Goal: Obtain resource: Obtain resource

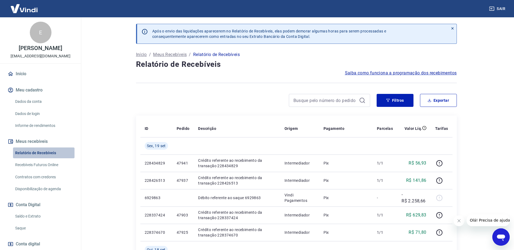
click at [49, 153] on link "Relatório de Recebíveis" at bounding box center [44, 153] width 62 height 11
click at [435, 99] on button "Exportar" at bounding box center [438, 100] width 37 height 13
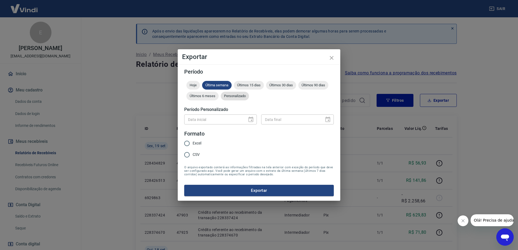
click at [239, 93] on div "Personalizado" at bounding box center [235, 96] width 28 height 9
click at [252, 120] on icon "Choose date" at bounding box center [251, 119] width 5 height 5
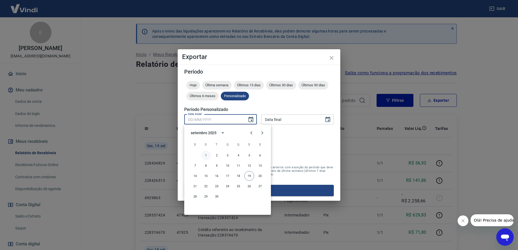
click at [206, 155] on button "1" at bounding box center [206, 156] width 10 height 10
type input "[DATE]"
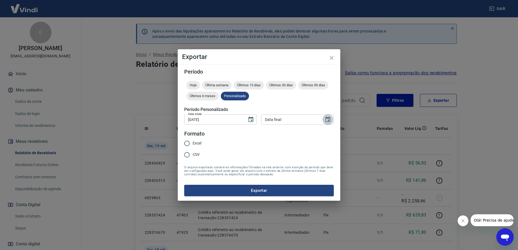
click at [325, 121] on icon "Choose date" at bounding box center [328, 120] width 7 height 7
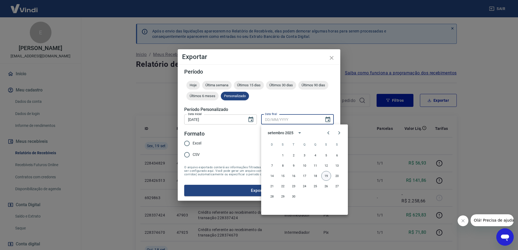
click at [326, 175] on button "19" at bounding box center [326, 176] width 10 height 10
type input "[DATE]"
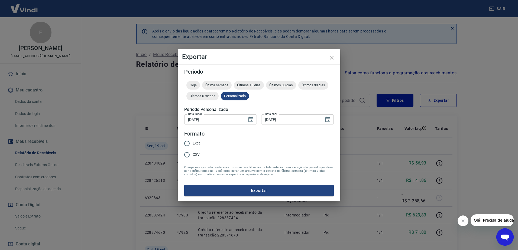
click at [192, 142] on input "Excel" at bounding box center [186, 143] width 11 height 11
radio input "true"
click at [271, 195] on button "Exportar" at bounding box center [259, 190] width 150 height 11
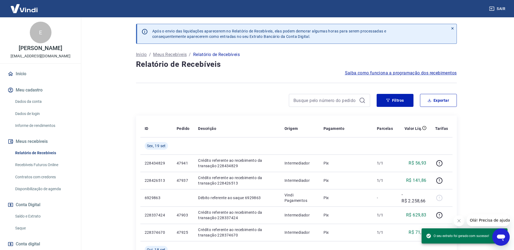
click at [36, 216] on link "Saldo e Extrato" at bounding box center [44, 216] width 62 height 11
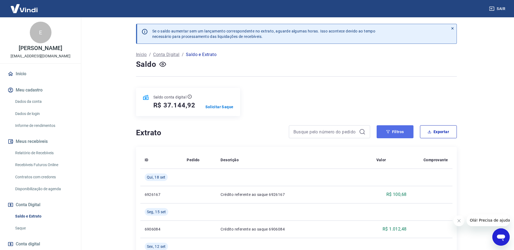
click at [390, 130] on icon "button" at bounding box center [388, 132] width 4 height 4
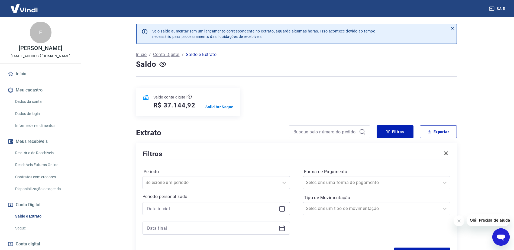
click at [284, 210] on icon at bounding box center [282, 209] width 7 height 7
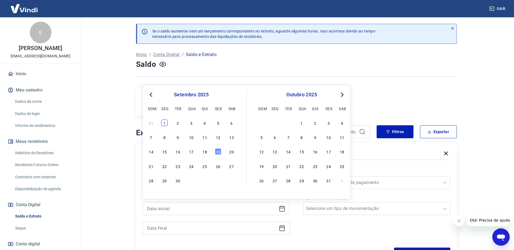
click at [166, 123] on div "1" at bounding box center [164, 123] width 7 height 7
type input "[DATE]"
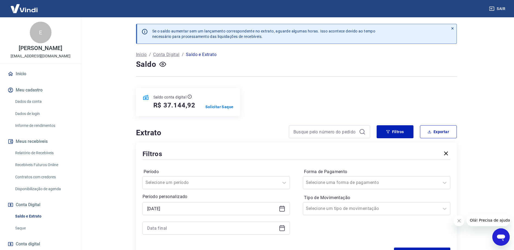
click at [281, 226] on icon at bounding box center [281, 227] width 1 height 2
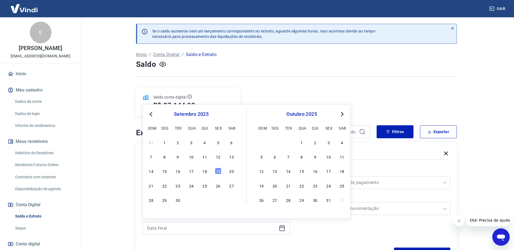
click at [218, 173] on div "19" at bounding box center [218, 171] width 7 height 7
type input "[DATE]"
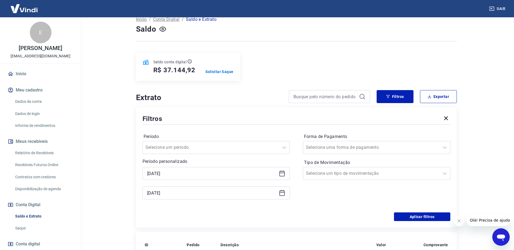
scroll to position [81, 0]
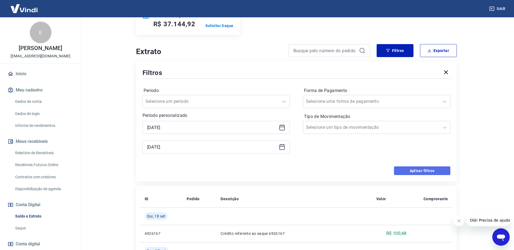
click at [424, 172] on button "Aplicar filtros" at bounding box center [422, 171] width 56 height 9
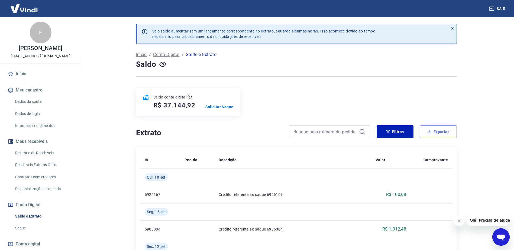
click at [442, 131] on button "Exportar" at bounding box center [438, 132] width 37 height 13
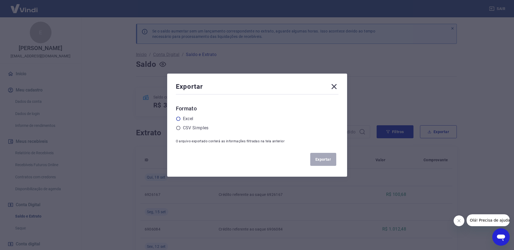
click at [192, 118] on label "Excel" at bounding box center [188, 119] width 11 height 7
click at [0, 0] on input "radio" at bounding box center [0, 0] width 0 height 0
click at [329, 158] on button "Exportar" at bounding box center [323, 159] width 26 height 13
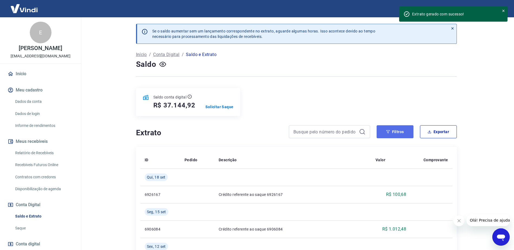
click at [398, 134] on button "Filtros" at bounding box center [395, 132] width 37 height 13
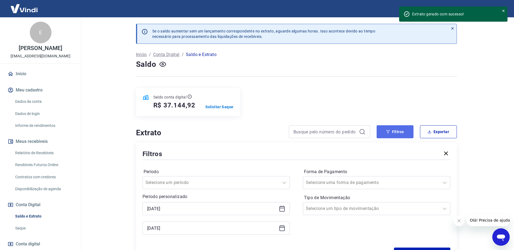
click at [397, 134] on button "Filtros" at bounding box center [395, 132] width 37 height 13
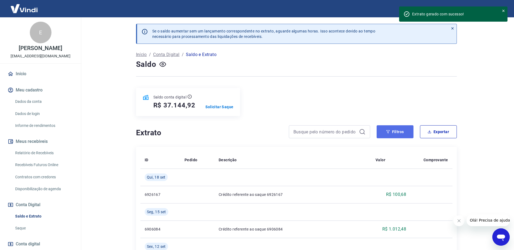
click at [397, 134] on button "Filtros" at bounding box center [395, 132] width 37 height 13
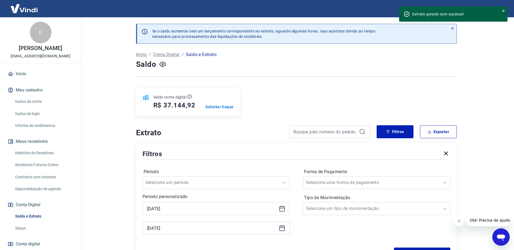
click at [283, 209] on icon at bounding box center [282, 209] width 7 height 7
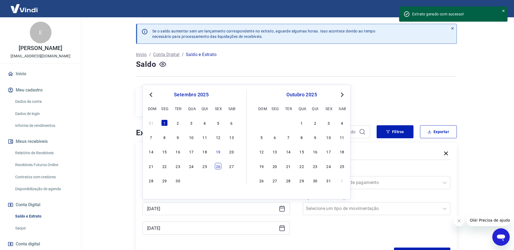
click at [218, 166] on div "26" at bounding box center [218, 166] width 7 height 7
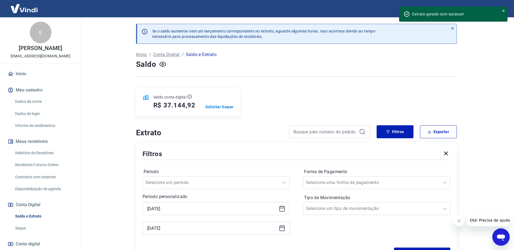
click at [286, 207] on div "[DATE]" at bounding box center [216, 208] width 147 height 13
click at [282, 210] on icon at bounding box center [282, 209] width 7 height 7
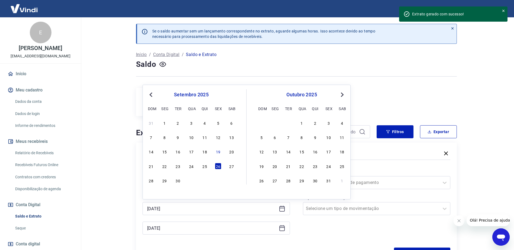
click at [166, 123] on div "1" at bounding box center [164, 123] width 7 height 7
type input "[DATE]"
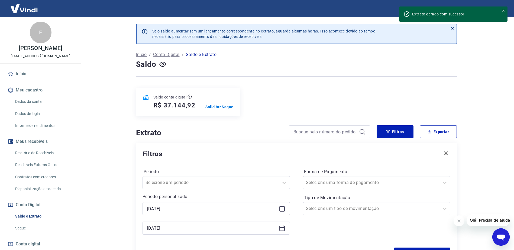
click at [281, 227] on icon at bounding box center [281, 227] width 1 height 2
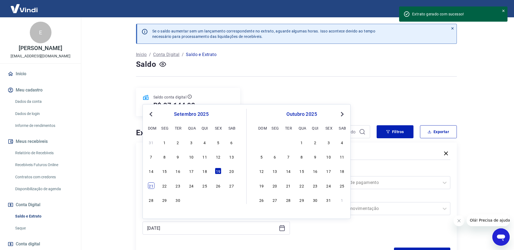
click at [151, 189] on div "21" at bounding box center [151, 186] width 7 height 7
type input "[DATE]"
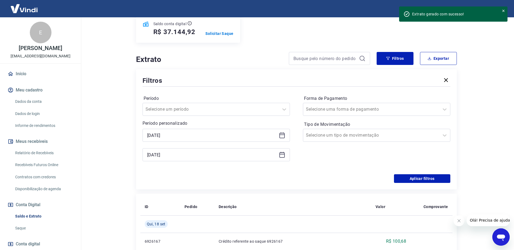
scroll to position [81, 0]
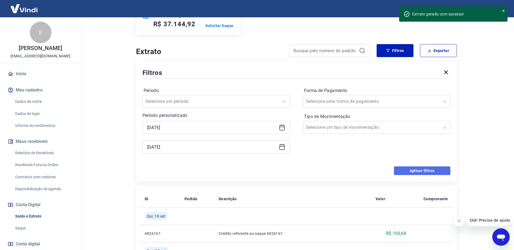
click at [420, 174] on button "Aplicar filtros" at bounding box center [422, 171] width 56 height 9
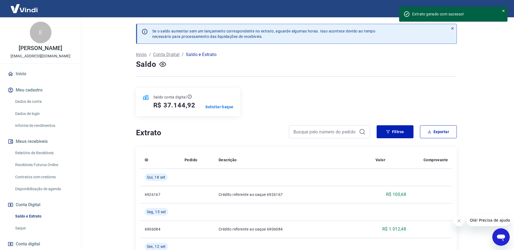
click at [46, 152] on link "Relatório de Recebíveis" at bounding box center [44, 153] width 62 height 11
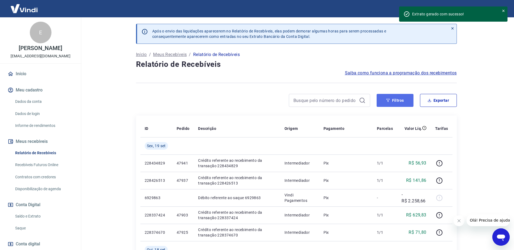
click at [398, 102] on button "Filtros" at bounding box center [395, 100] width 37 height 13
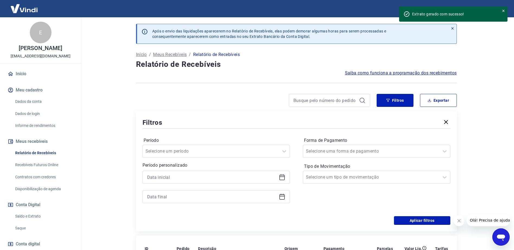
click at [282, 183] on div at bounding box center [216, 177] width 147 height 13
click at [281, 179] on icon at bounding box center [282, 177] width 7 height 7
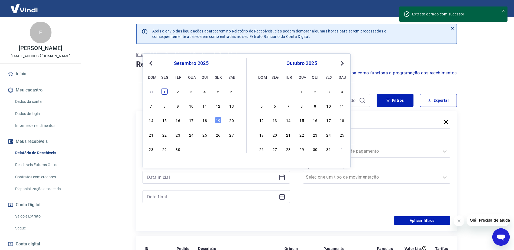
click at [162, 91] on div "1" at bounding box center [164, 91] width 7 height 7
type input "[DATE]"
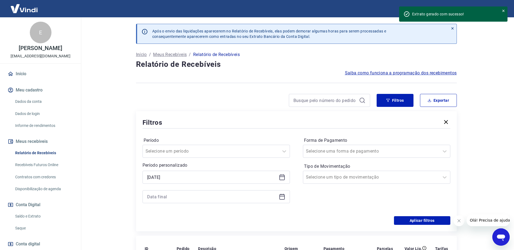
click at [281, 196] on icon at bounding box center [281, 196] width 5 height 1
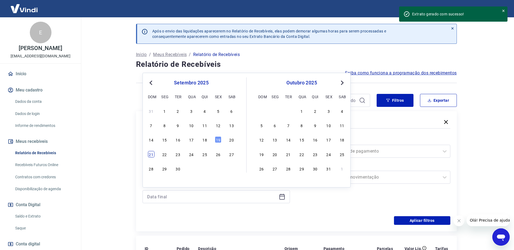
click at [151, 155] on div "21" at bounding box center [151, 154] width 7 height 7
type input "[DATE]"
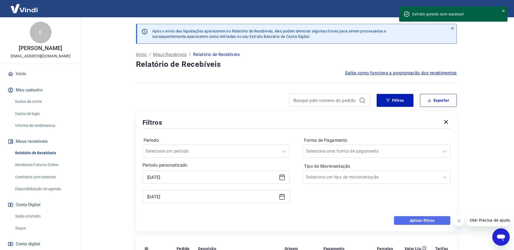
click at [430, 222] on button "Aplicar filtros" at bounding box center [422, 221] width 56 height 9
